Goal: Transaction & Acquisition: Purchase product/service

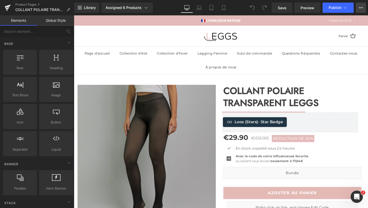
click at [364, 9] on button "View Live Page View with current Template Save Template to Library Schedule Pub…" at bounding box center [361, 8] width 10 height 10
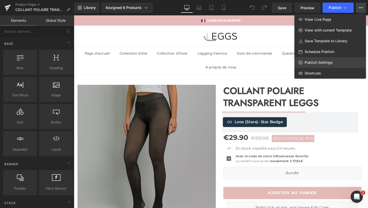
click at [332, 63] on link "Publish Settings" at bounding box center [331, 62] width 72 height 11
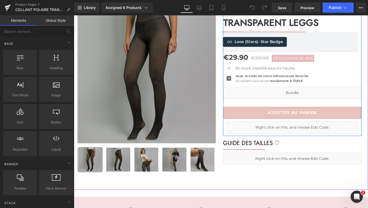
scroll to position [106, 0]
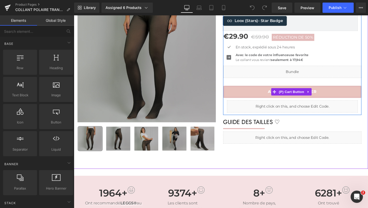
click at [253, 95] on button "AJOUTER AU PANIER" at bounding box center [303, 95] width 145 height 13
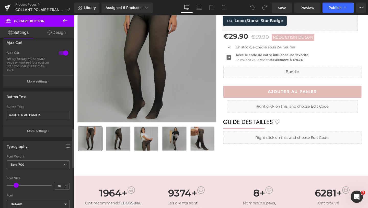
scroll to position [0, 0]
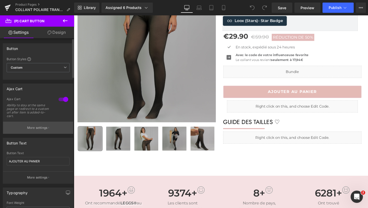
click at [44, 126] on p "More settings" at bounding box center [37, 127] width 20 height 5
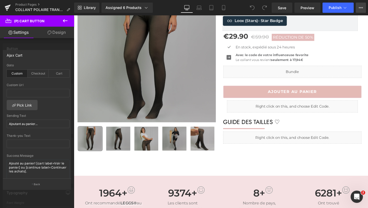
click at [365, 8] on button "View Live Page View with current Template Save Template to Library Schedule Pub…" at bounding box center [361, 8] width 10 height 10
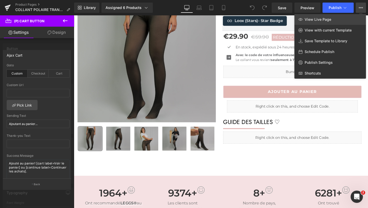
click at [337, 24] on link "View Live Page" at bounding box center [331, 19] width 72 height 11
